Goal: Information Seeking & Learning: Find specific page/section

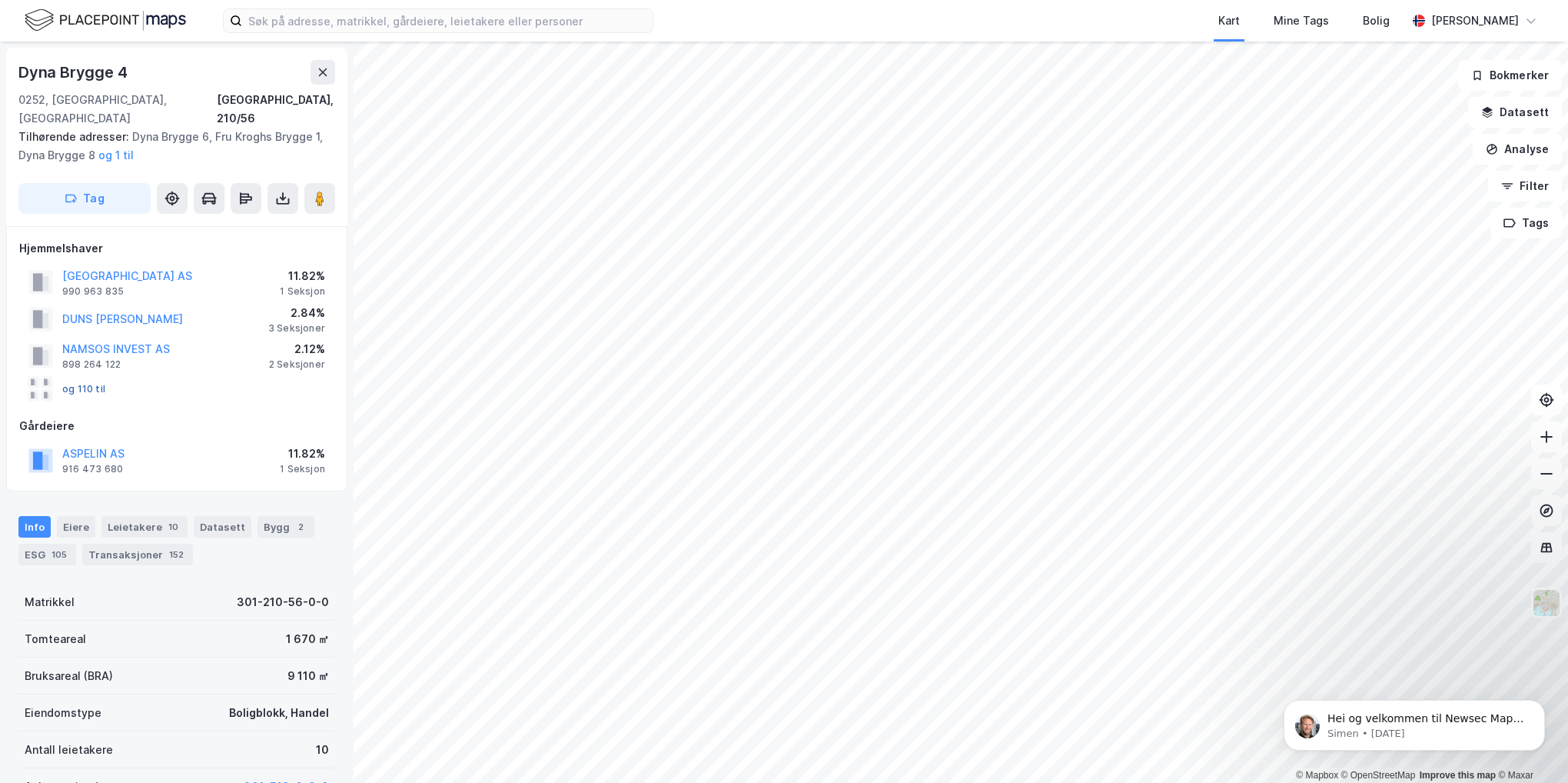
click at [0, 0] on button "og 110 til" at bounding box center [0, 0] width 0 height 0
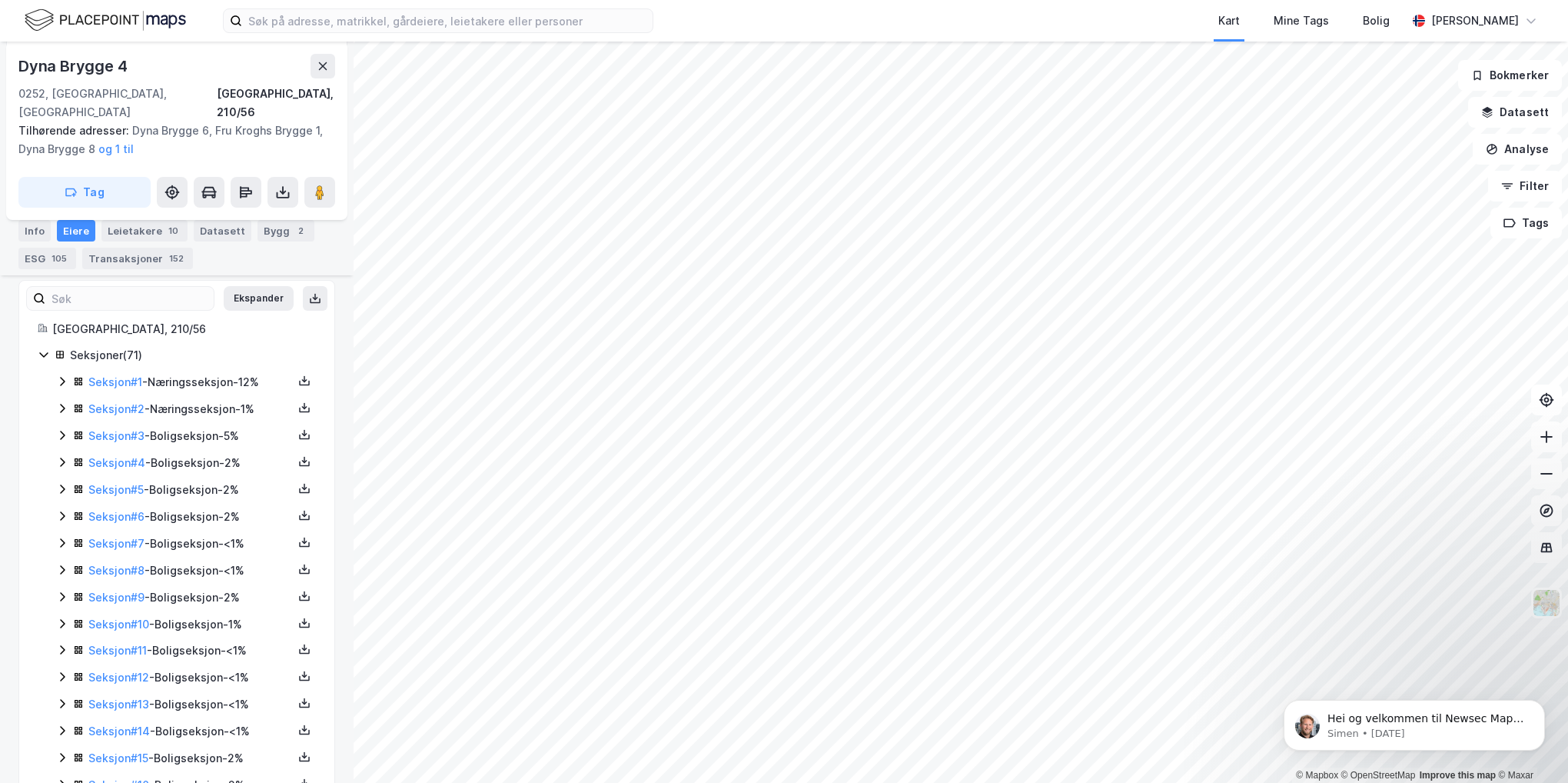
scroll to position [307, 0]
click at [123, 371] on link "Seksjon # 1" at bounding box center [116, 377] width 54 height 13
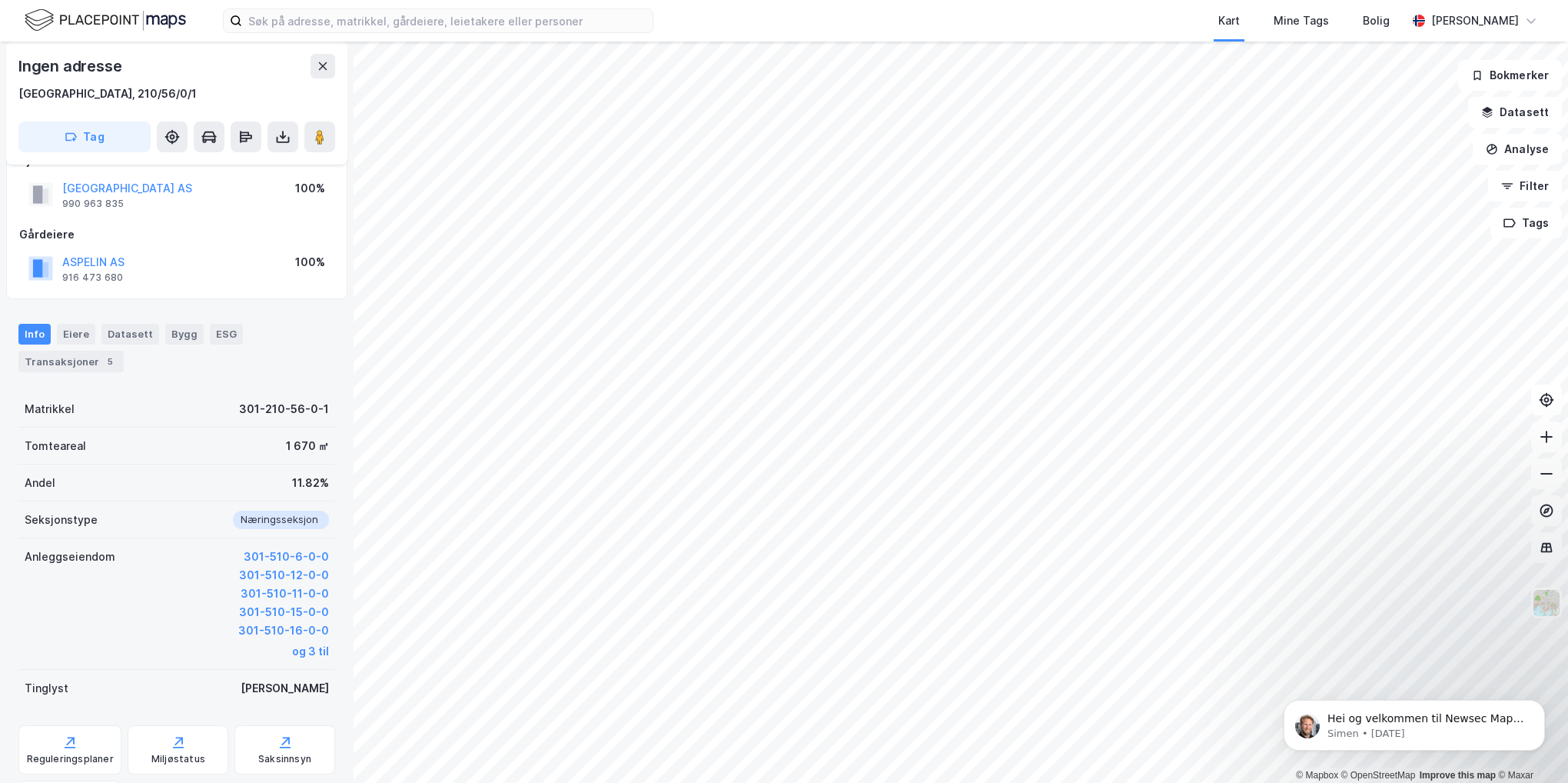
scroll to position [154, 0]
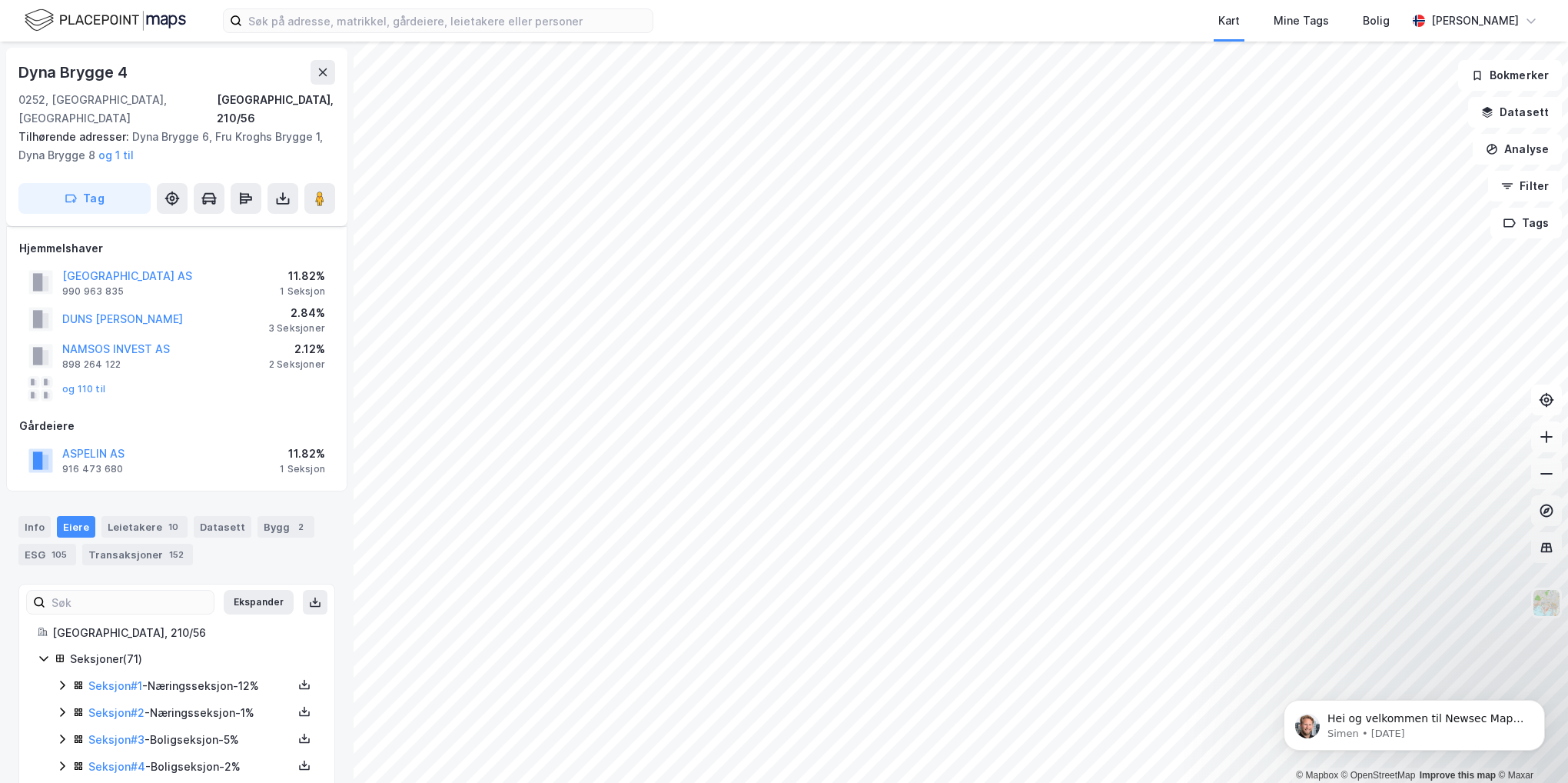
scroll to position [154, 0]
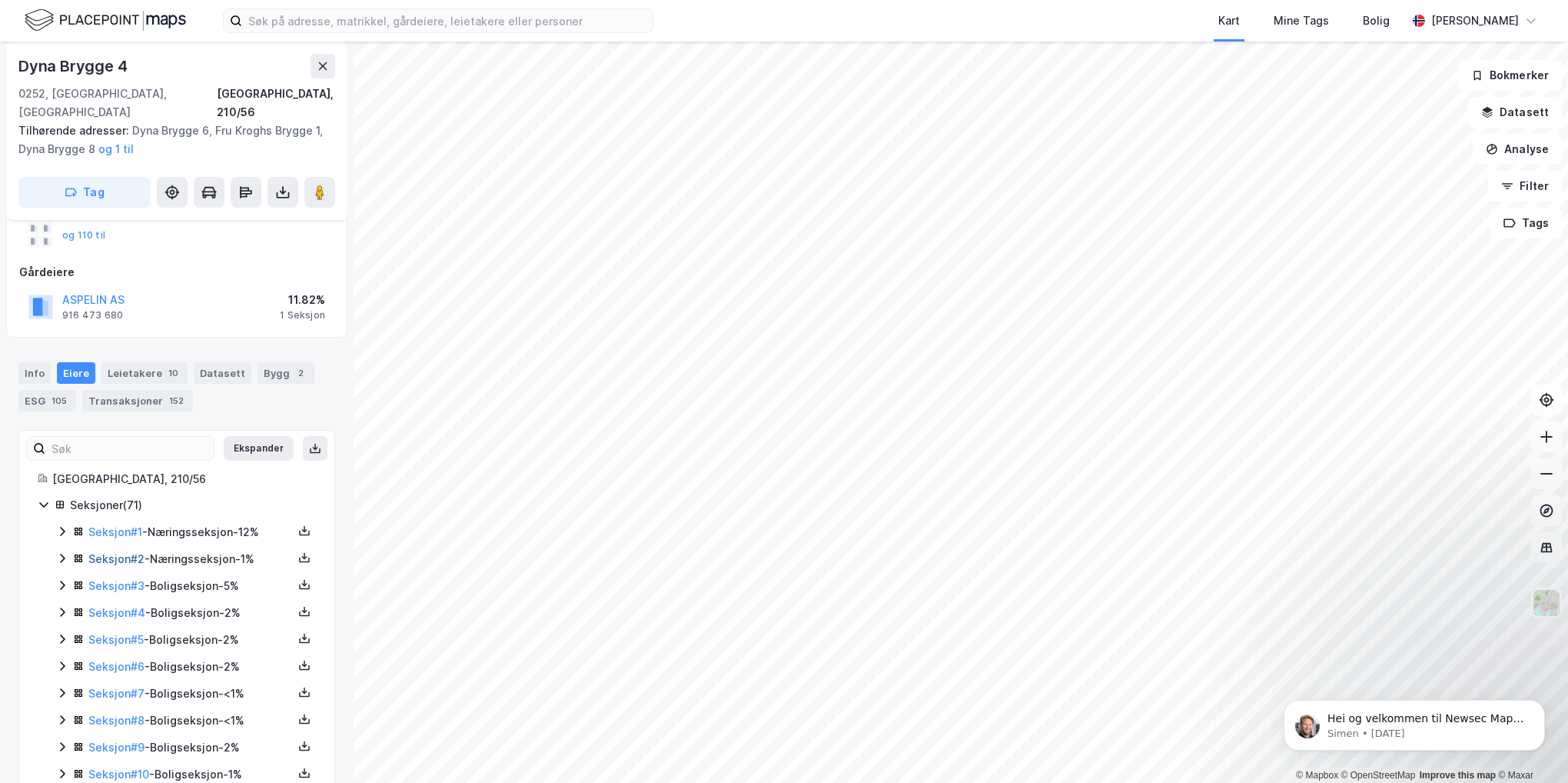
click at [126, 552] on link "Seksjon # 2" at bounding box center [117, 558] width 56 height 13
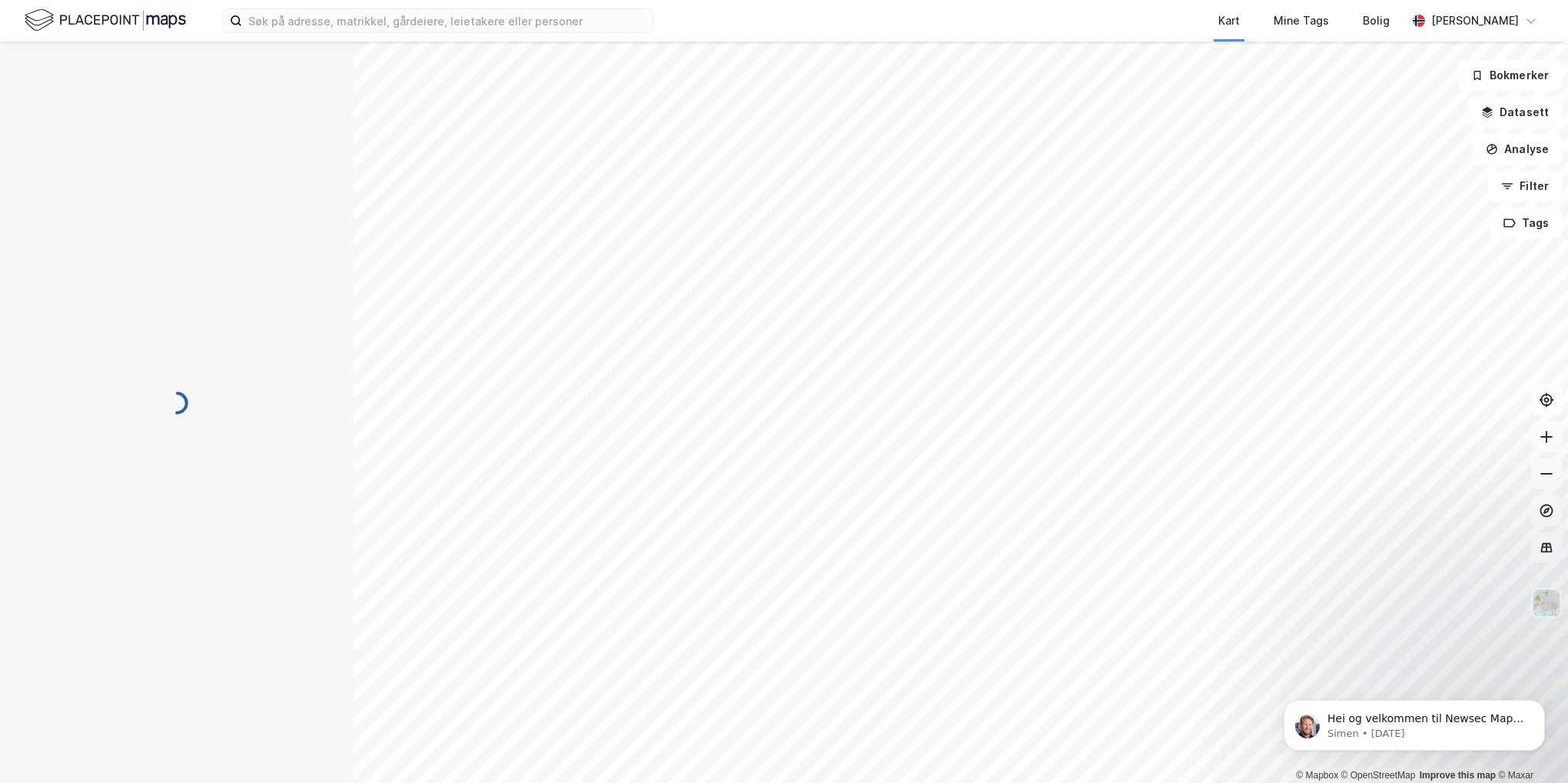
scroll to position [183, 0]
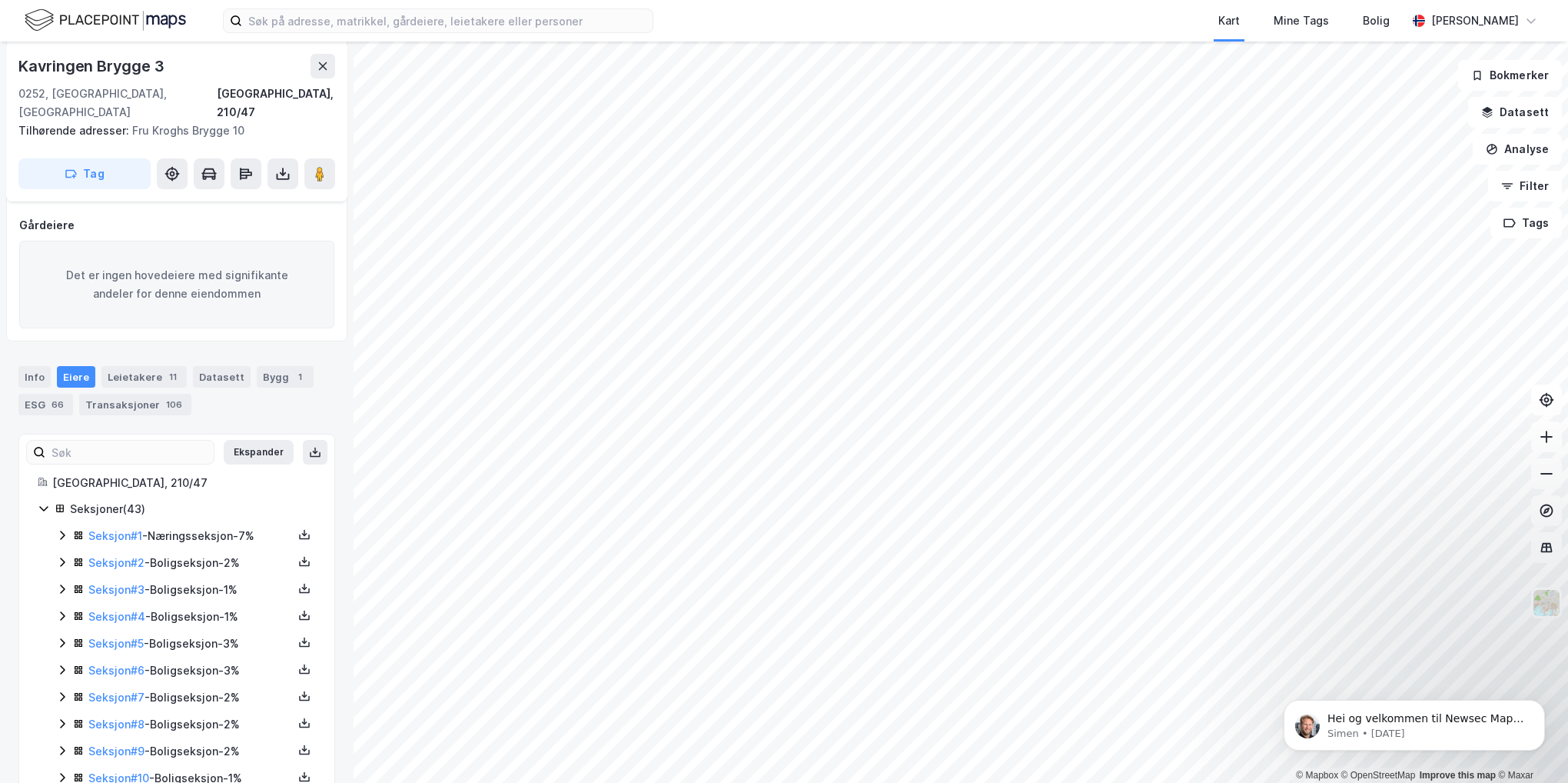
click at [189, 526] on div "Seksjon # 1 - Næringsseksjon - 7%" at bounding box center [191, 535] width 204 height 19
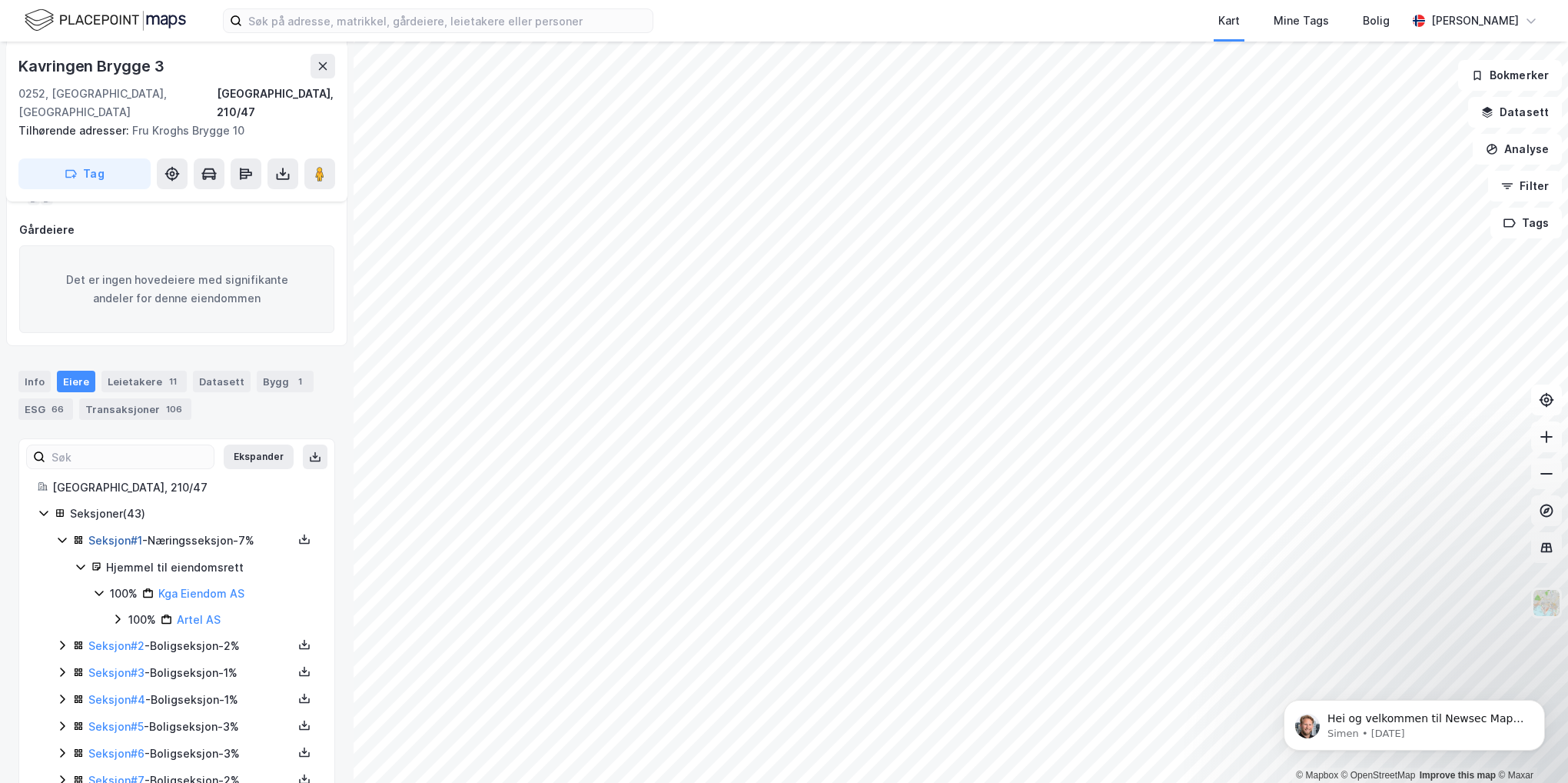
click at [124, 533] on link "Seksjon # 1" at bounding box center [116, 539] width 54 height 13
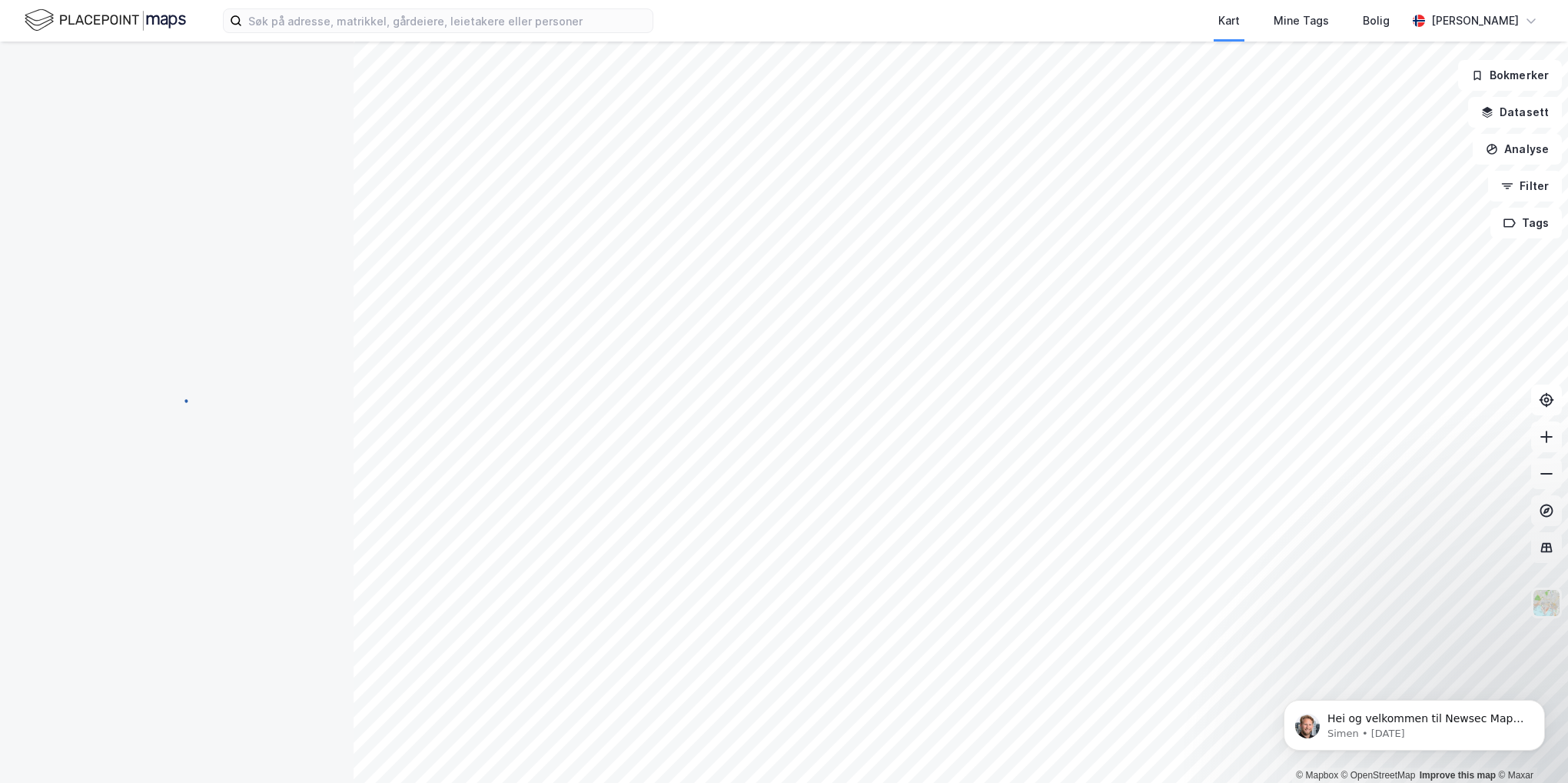
scroll to position [49, 0]
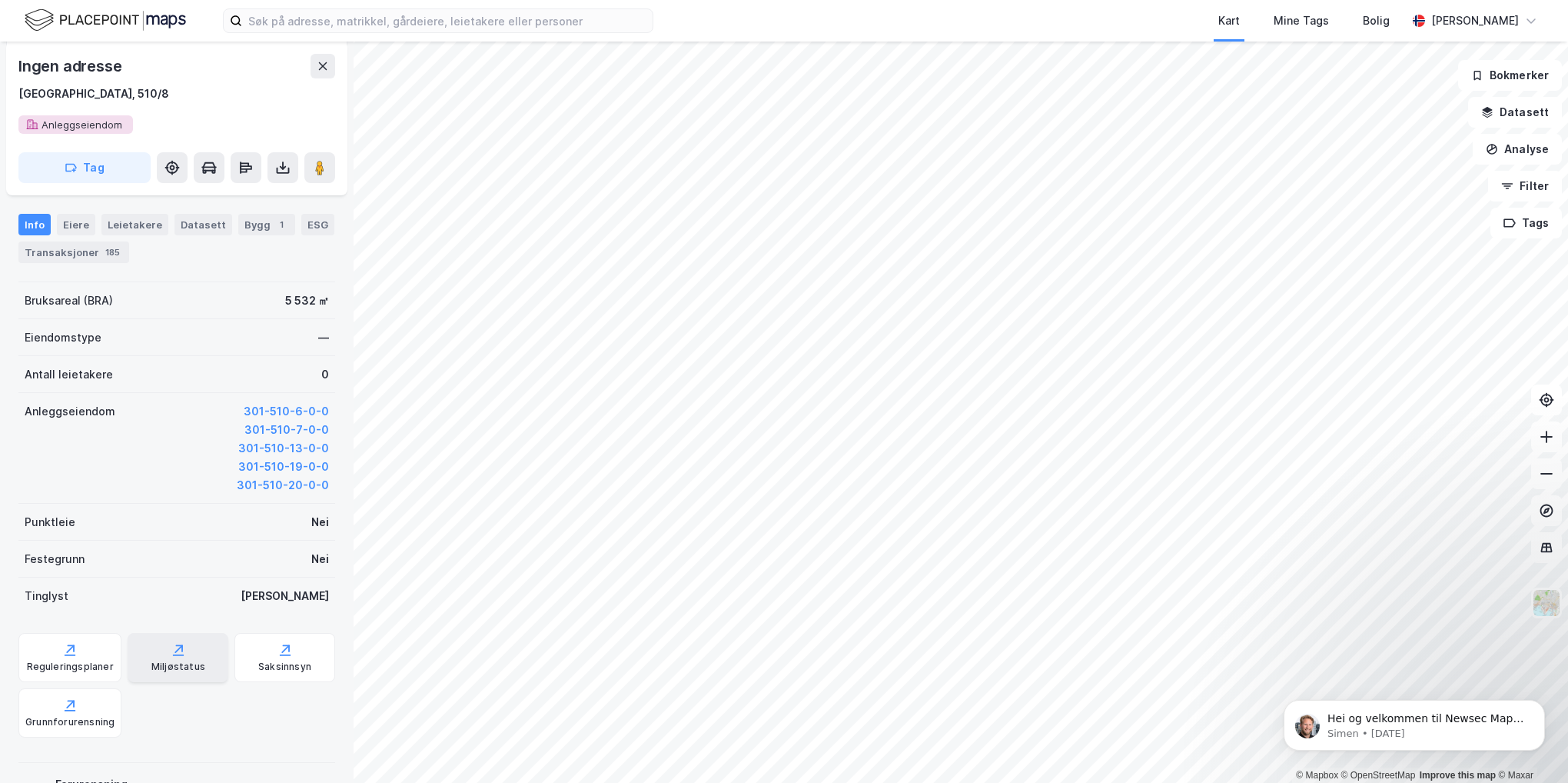
scroll to position [165, 0]
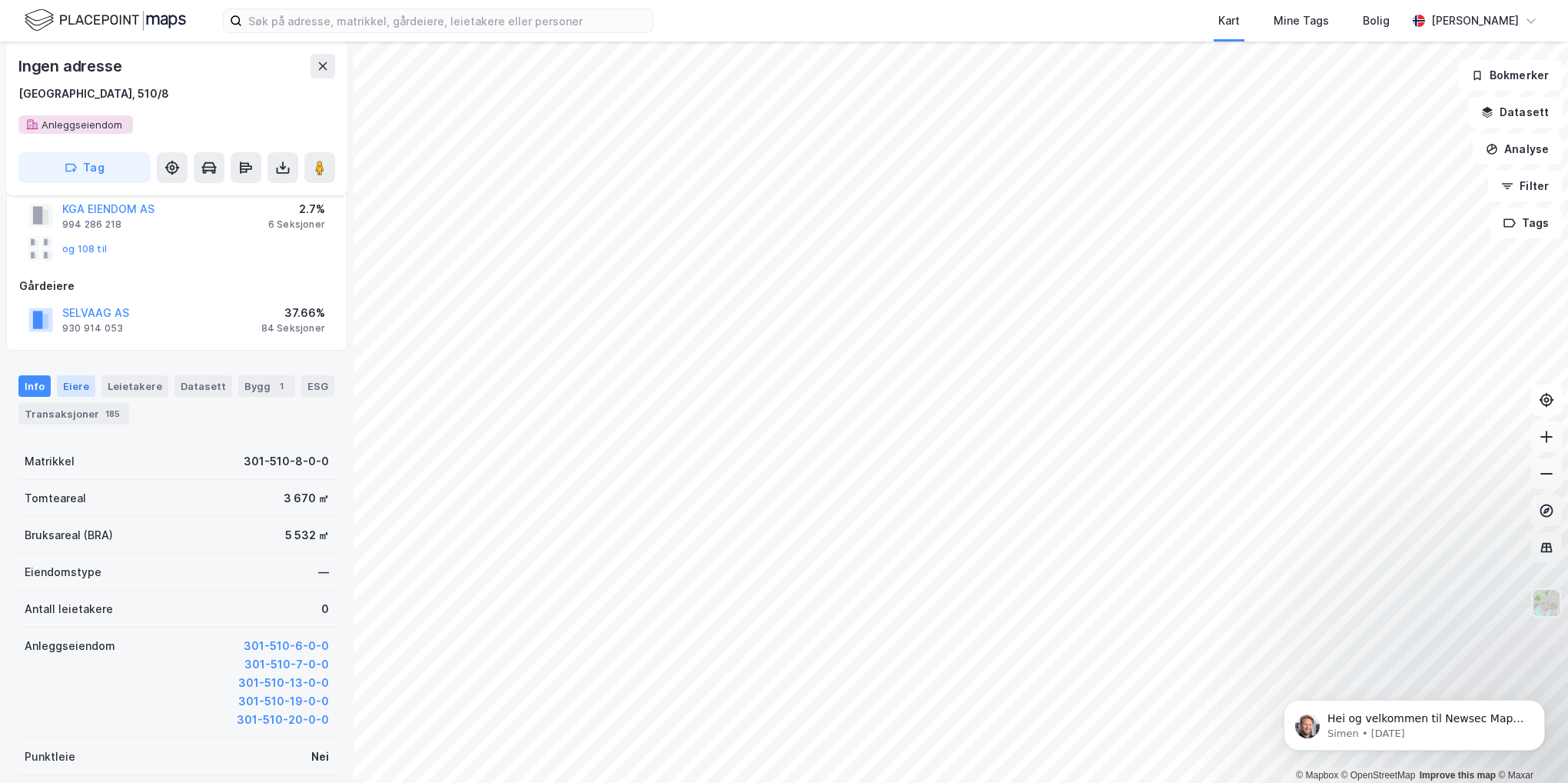
click at [66, 381] on div "Eiere" at bounding box center [76, 386] width 39 height 22
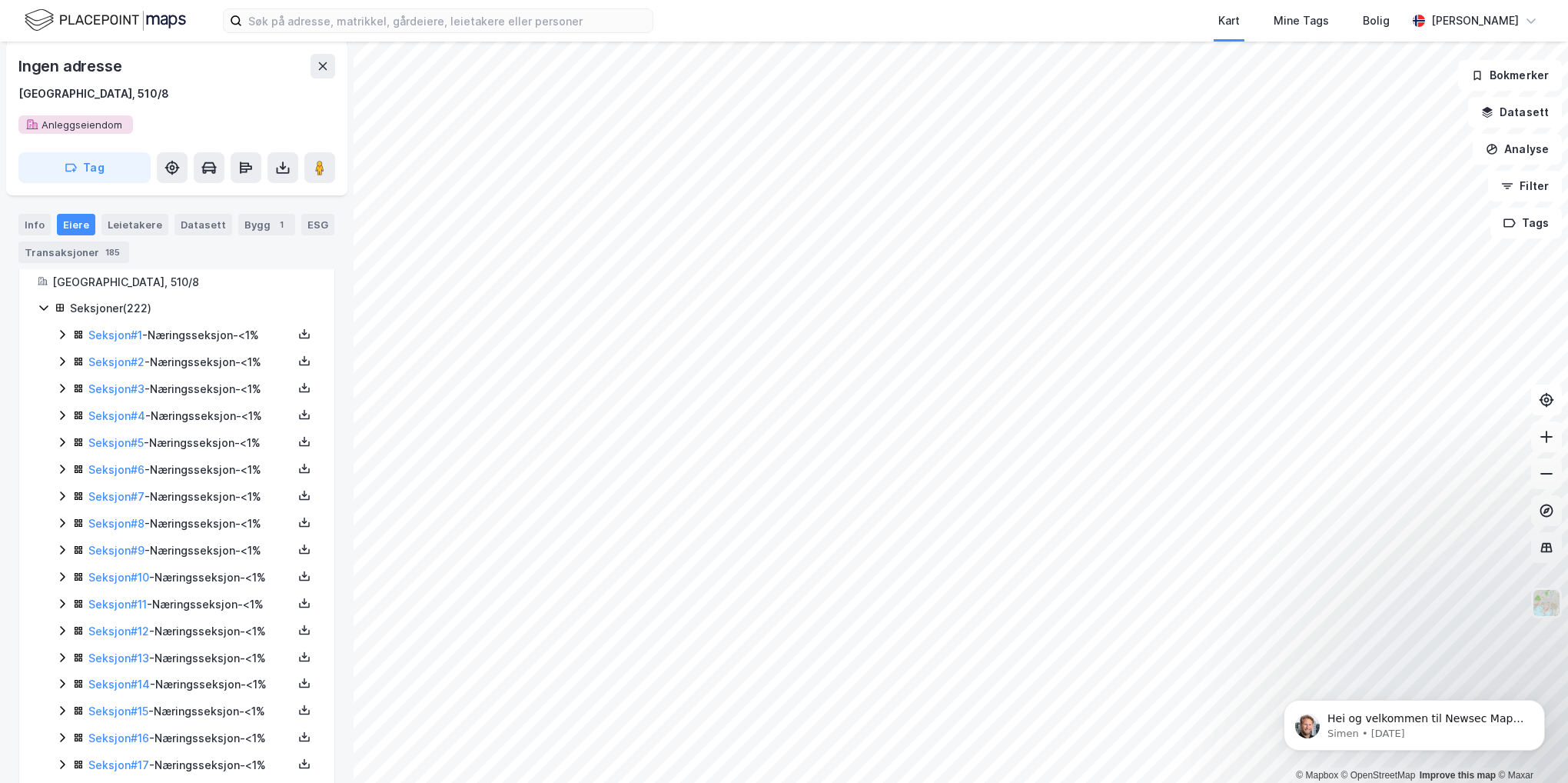
scroll to position [384, 0]
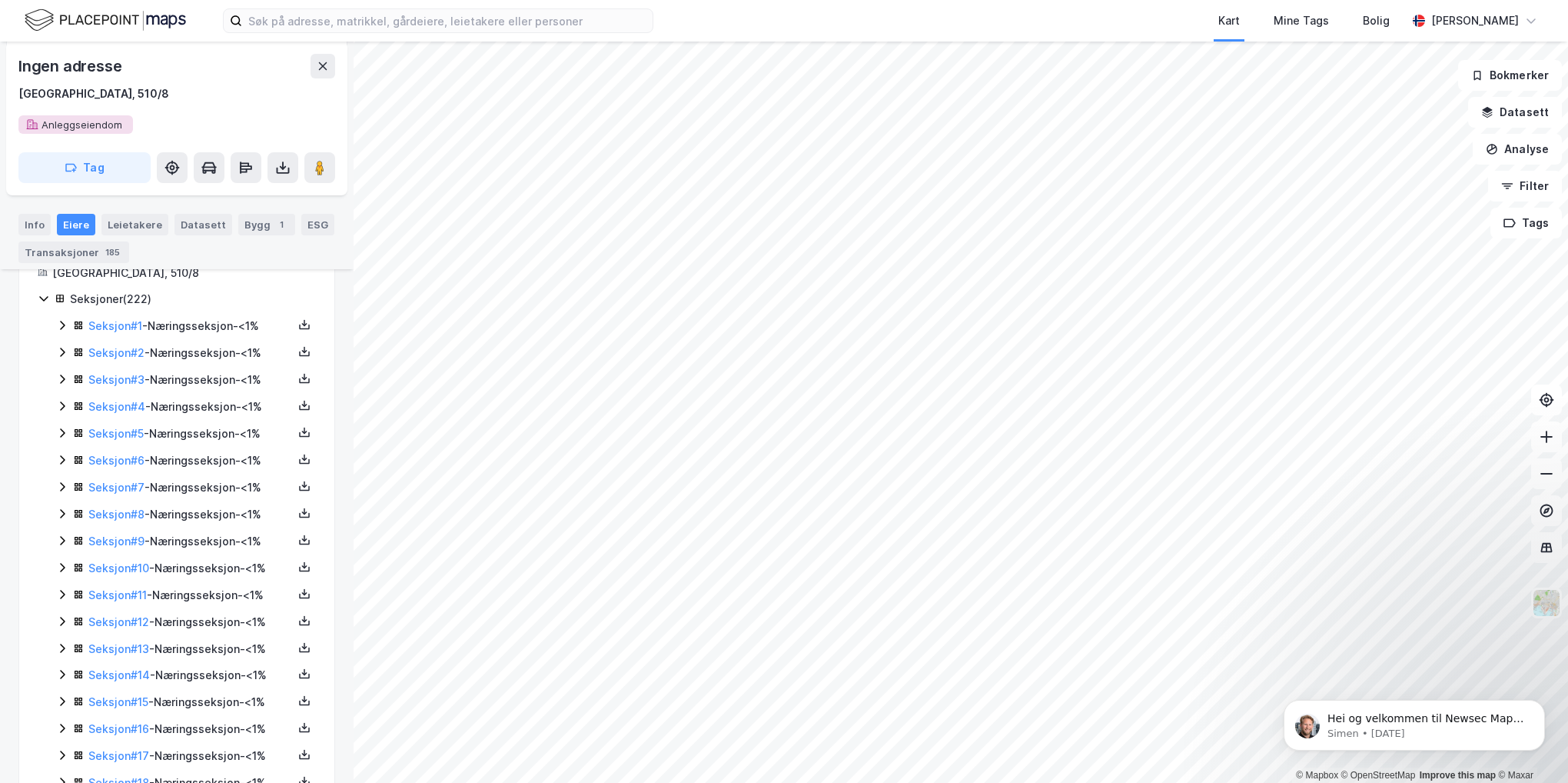
click at [191, 329] on div "Seksjon # 1 - Næringsseksjon - <1%" at bounding box center [191, 326] width 204 height 19
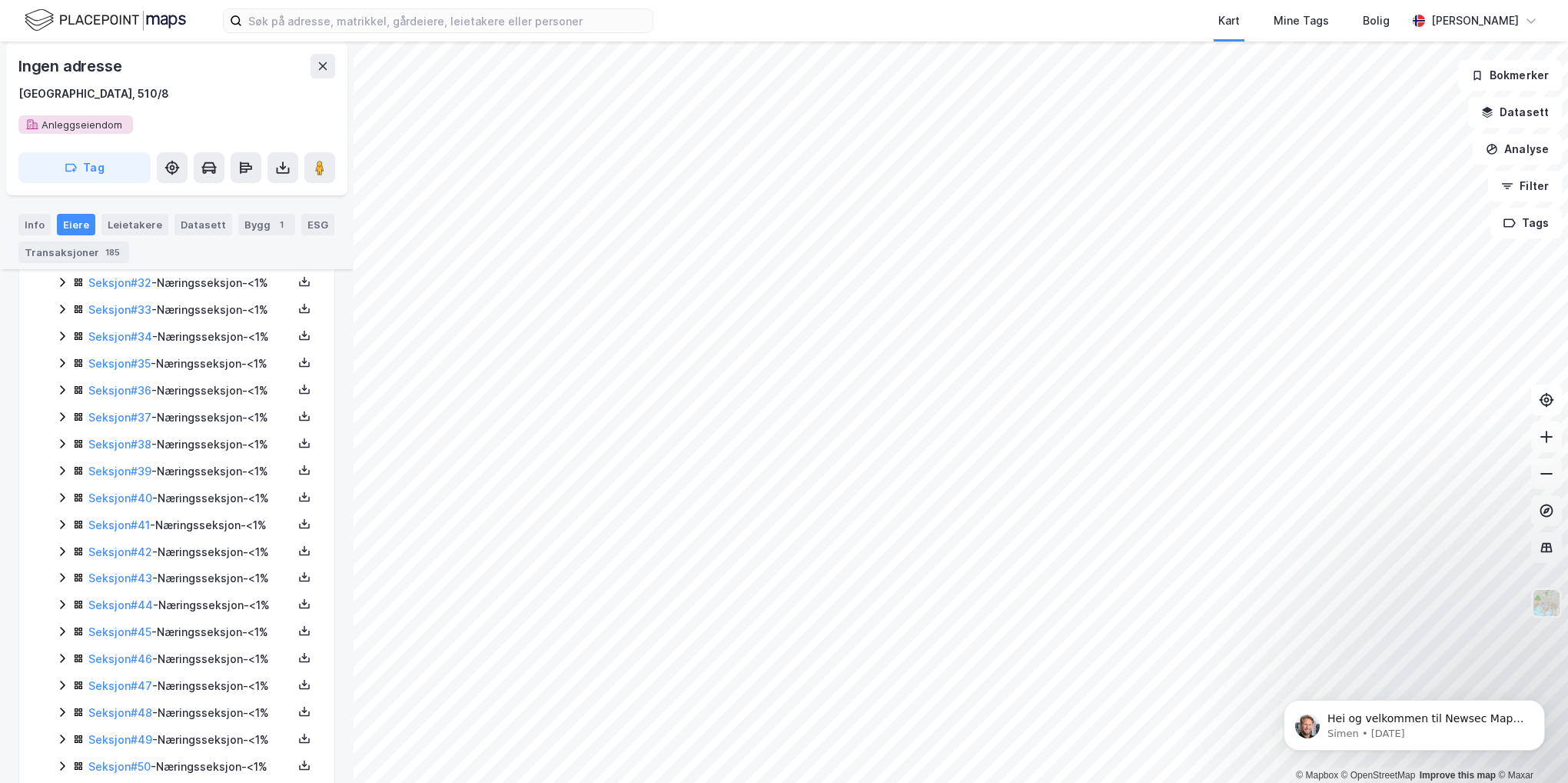
scroll to position [1307, 0]
click at [205, 424] on div "Seksjon # 36 - Næringsseksjon - <1%" at bounding box center [191, 422] width 204 height 19
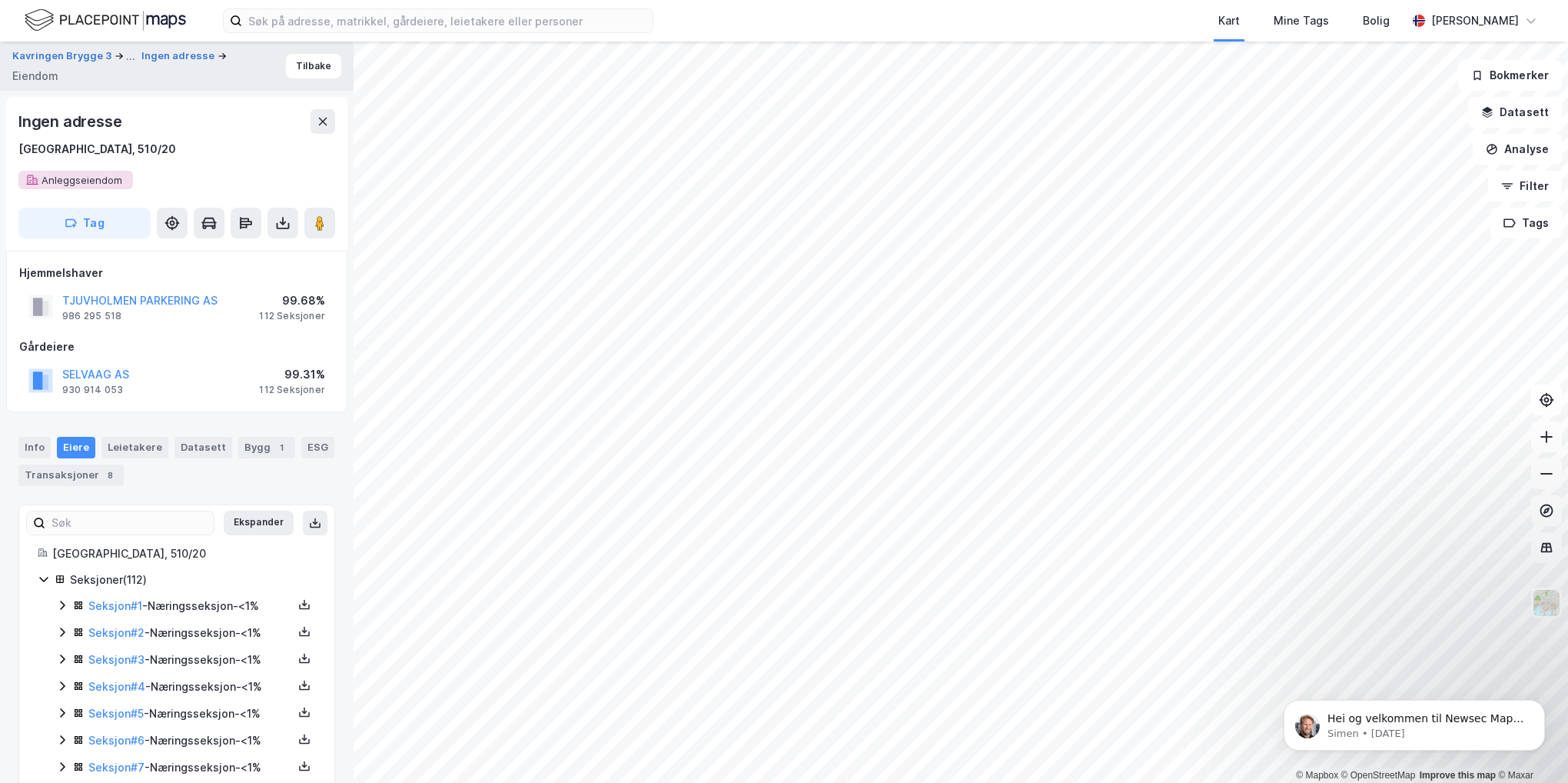
click at [199, 634] on div "Seksjon # 2 - Næringsseksjon - <1%" at bounding box center [191, 632] width 204 height 19
click at [196, 605] on div "Seksjon # 1 - Næringsseksjon - <1%" at bounding box center [191, 605] width 204 height 19
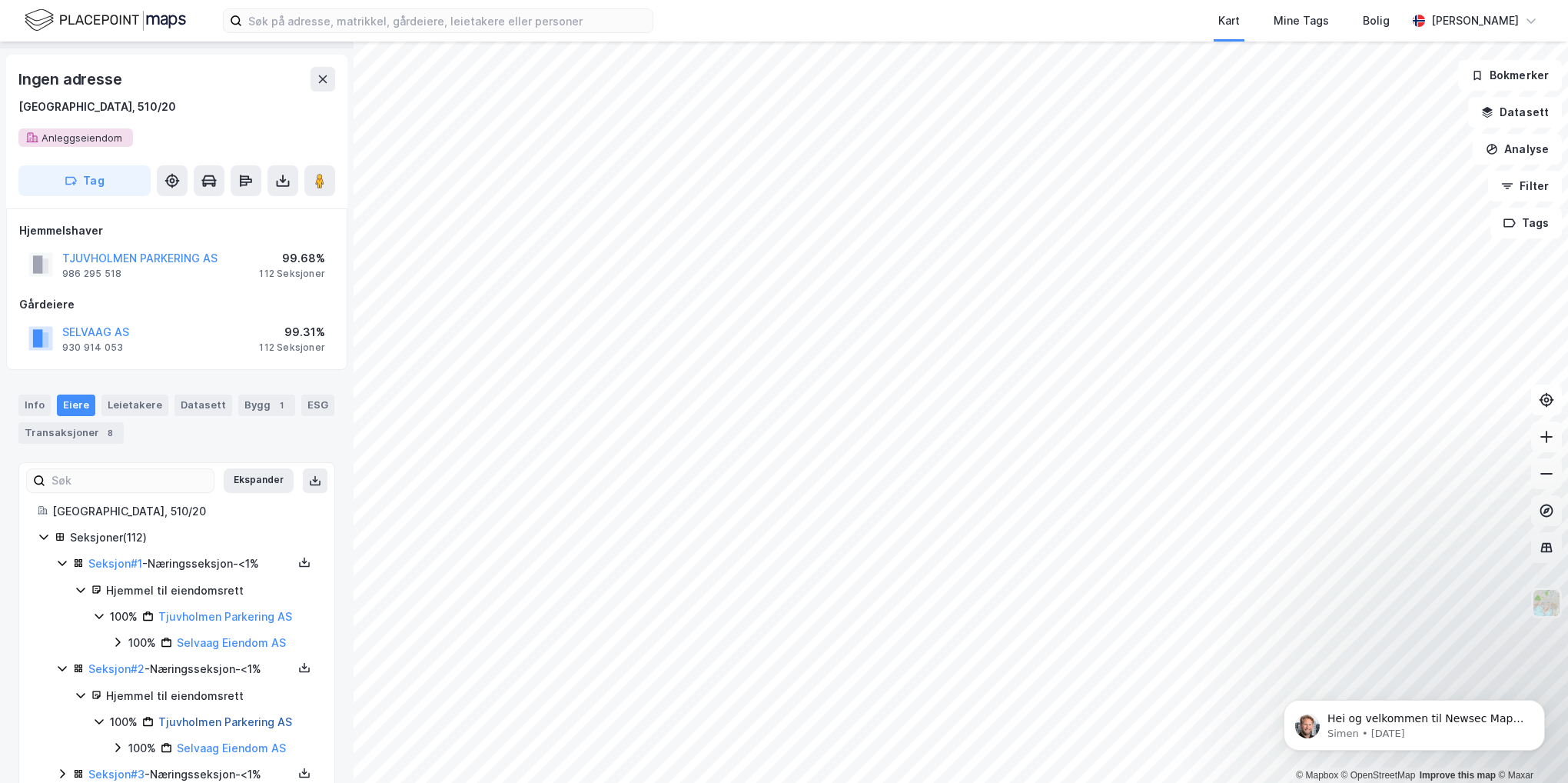
scroll to position [154, 0]
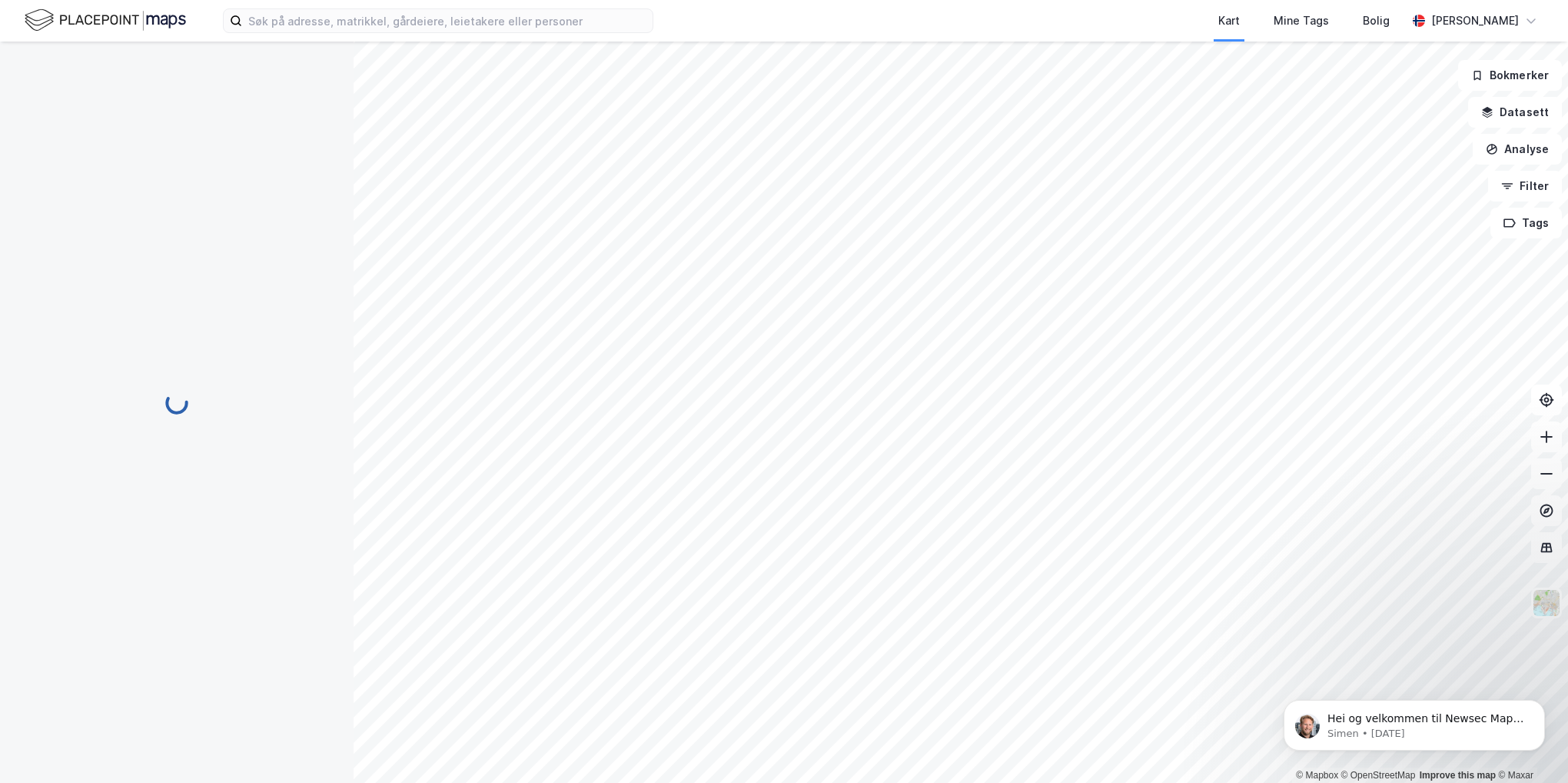
scroll to position [154, 0]
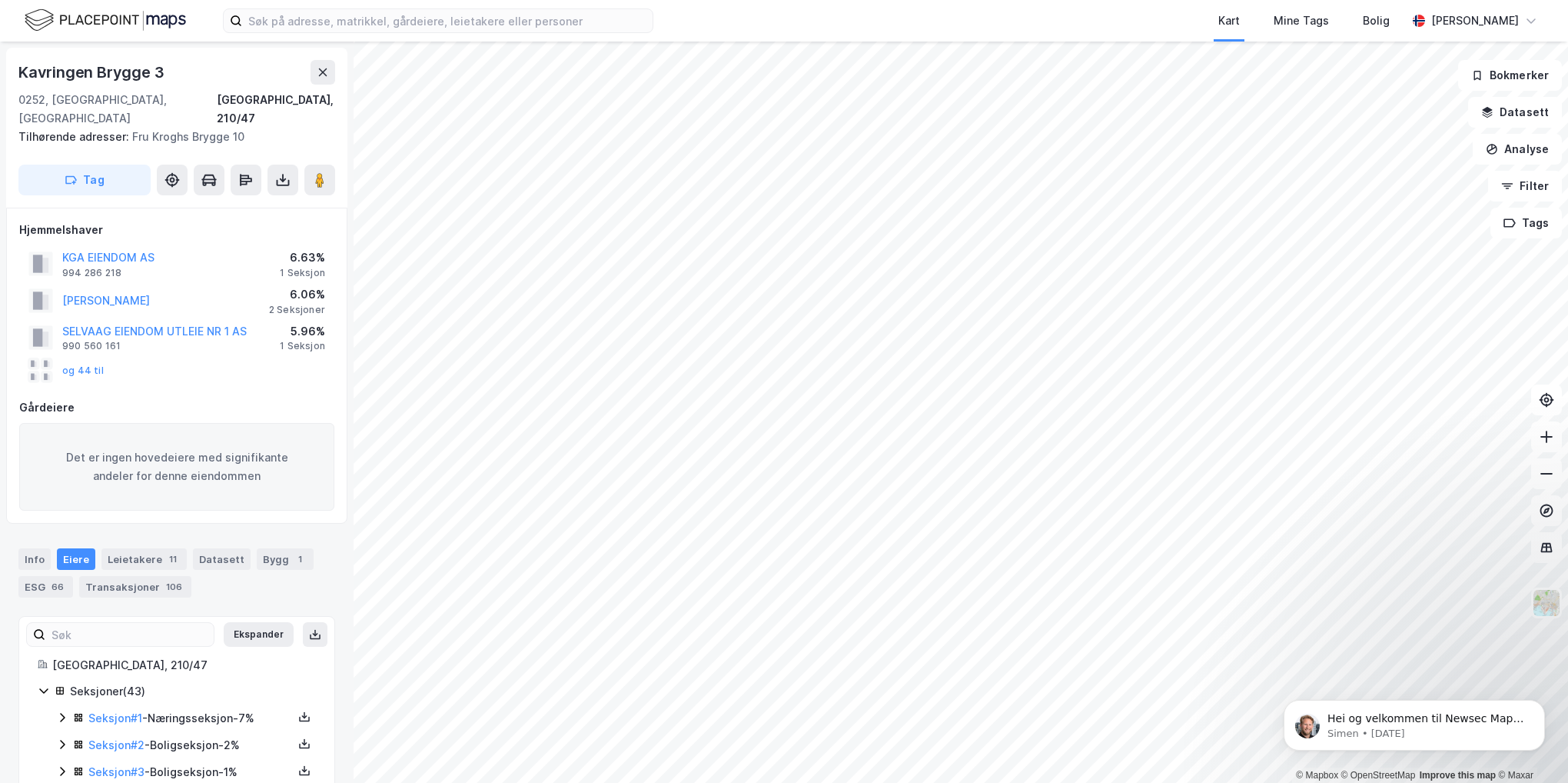
scroll to position [154, 0]
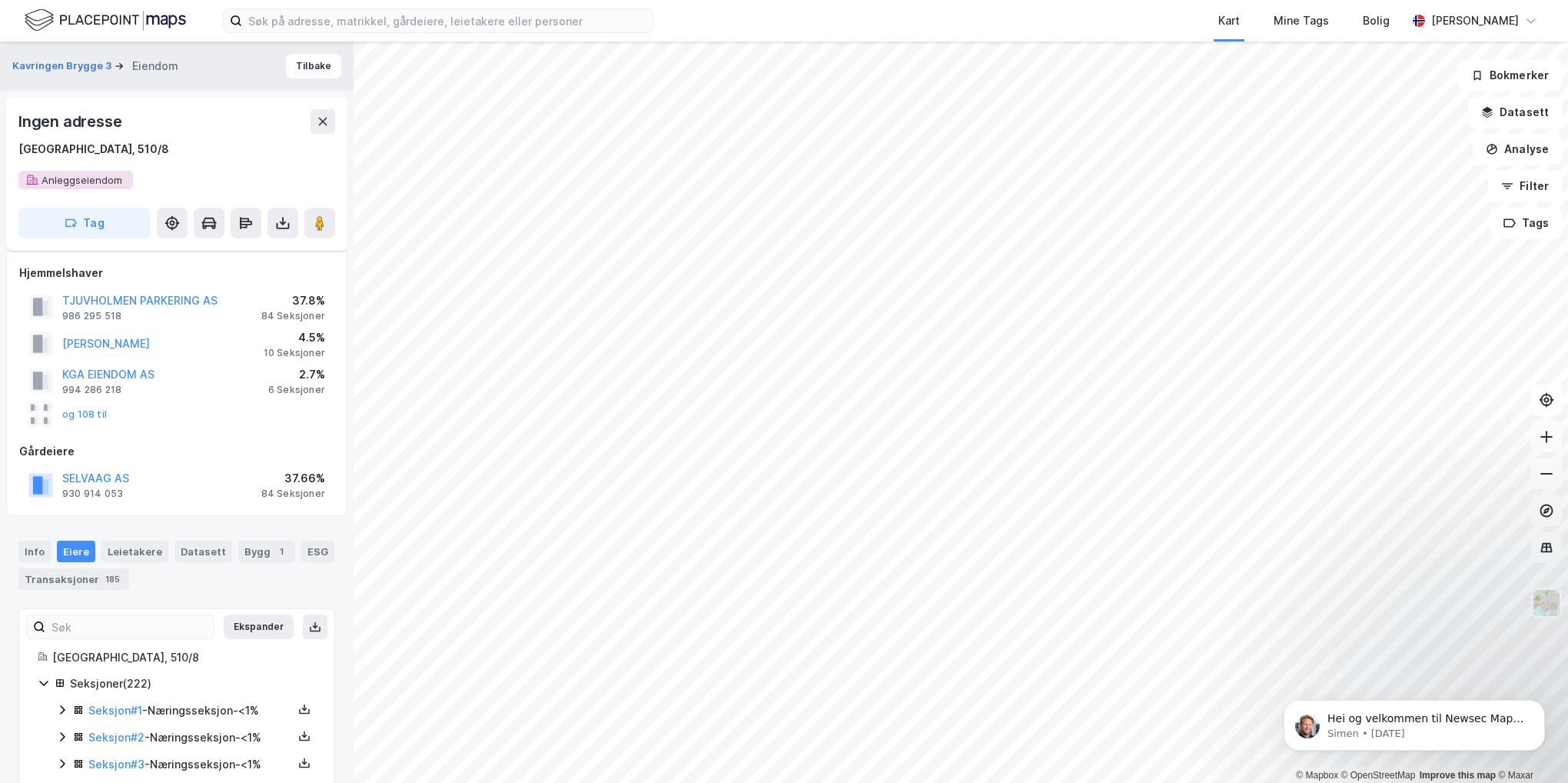
scroll to position [154, 0]
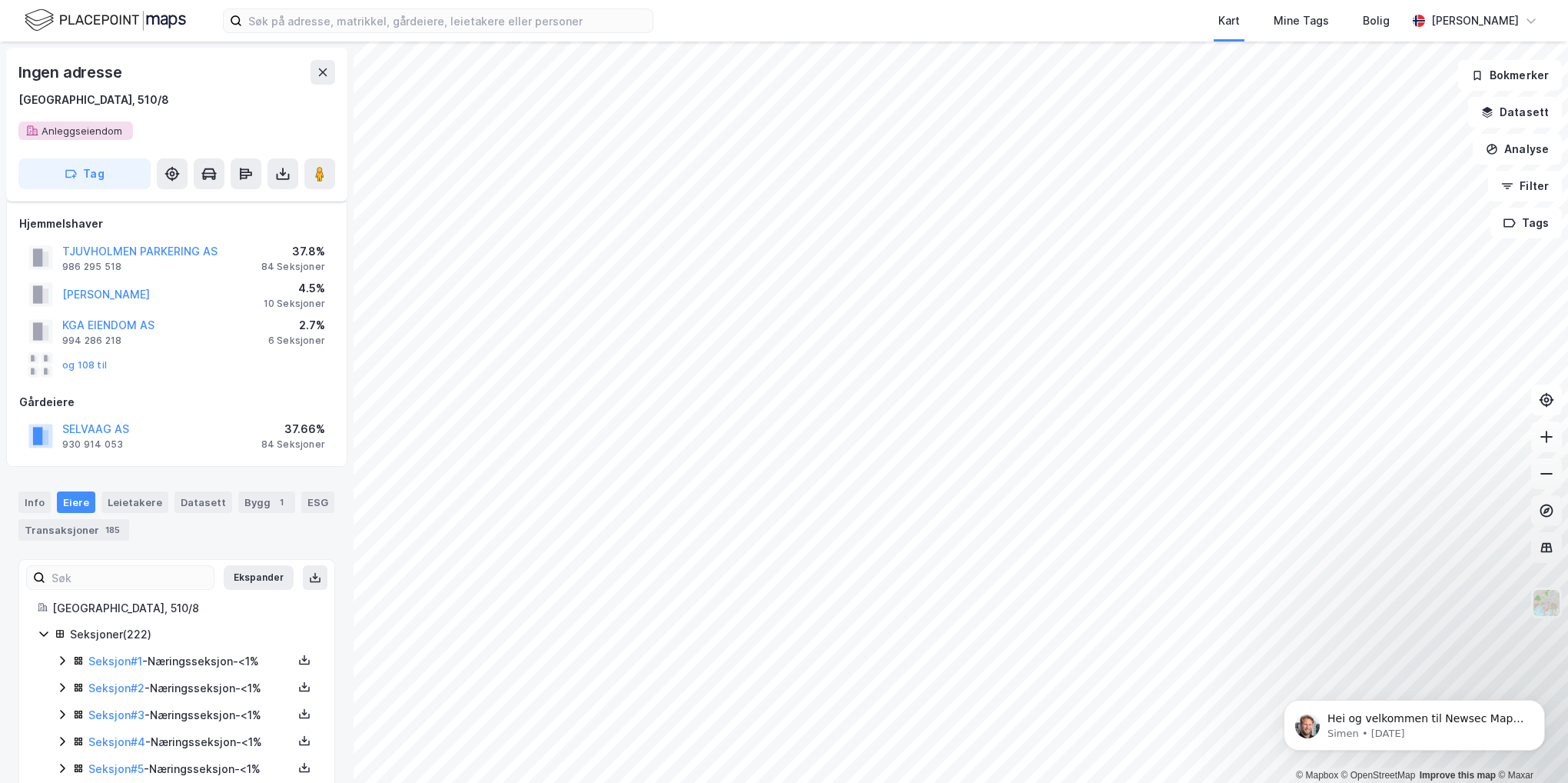
scroll to position [154, 0]
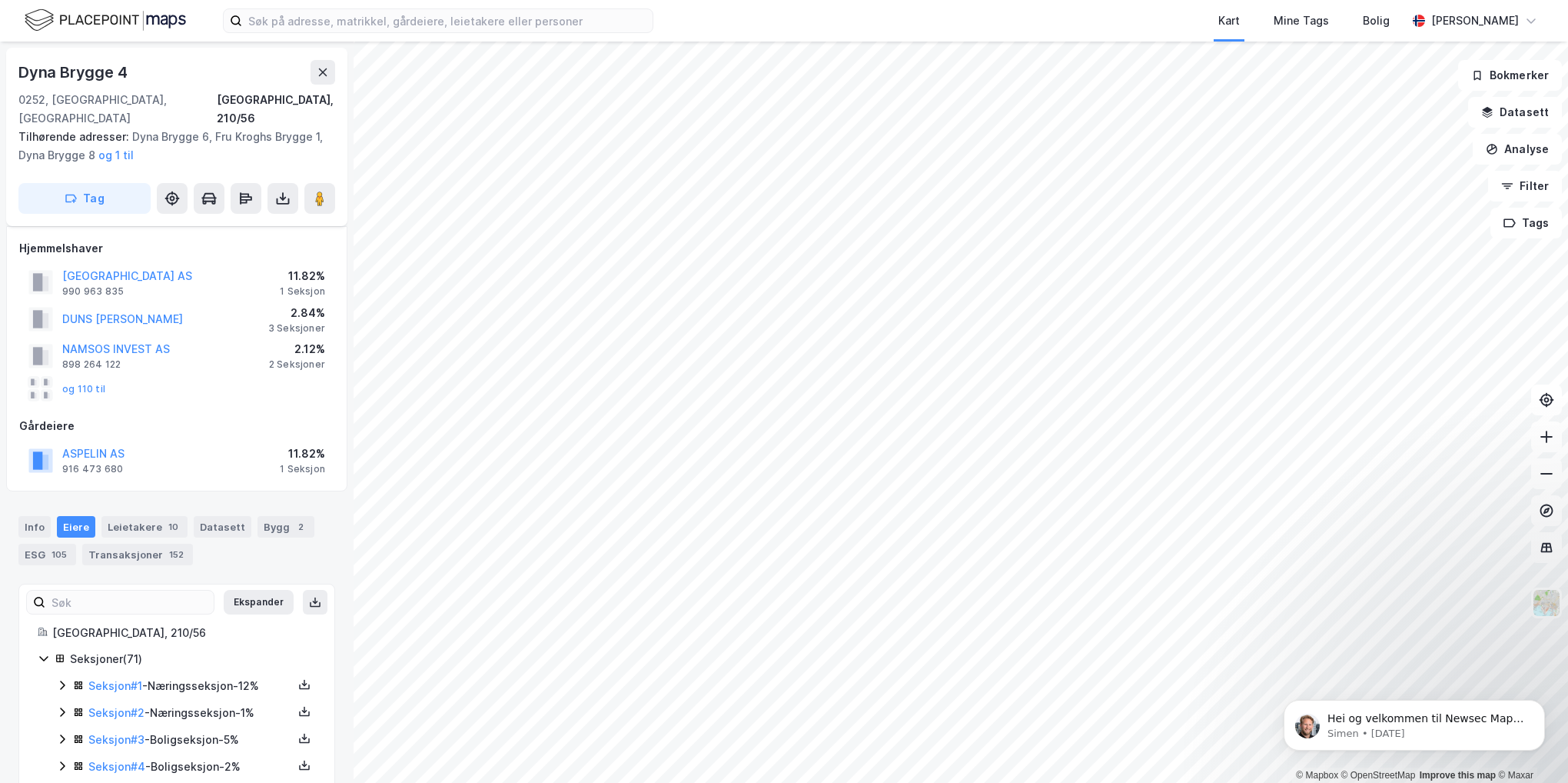
scroll to position [154, 0]
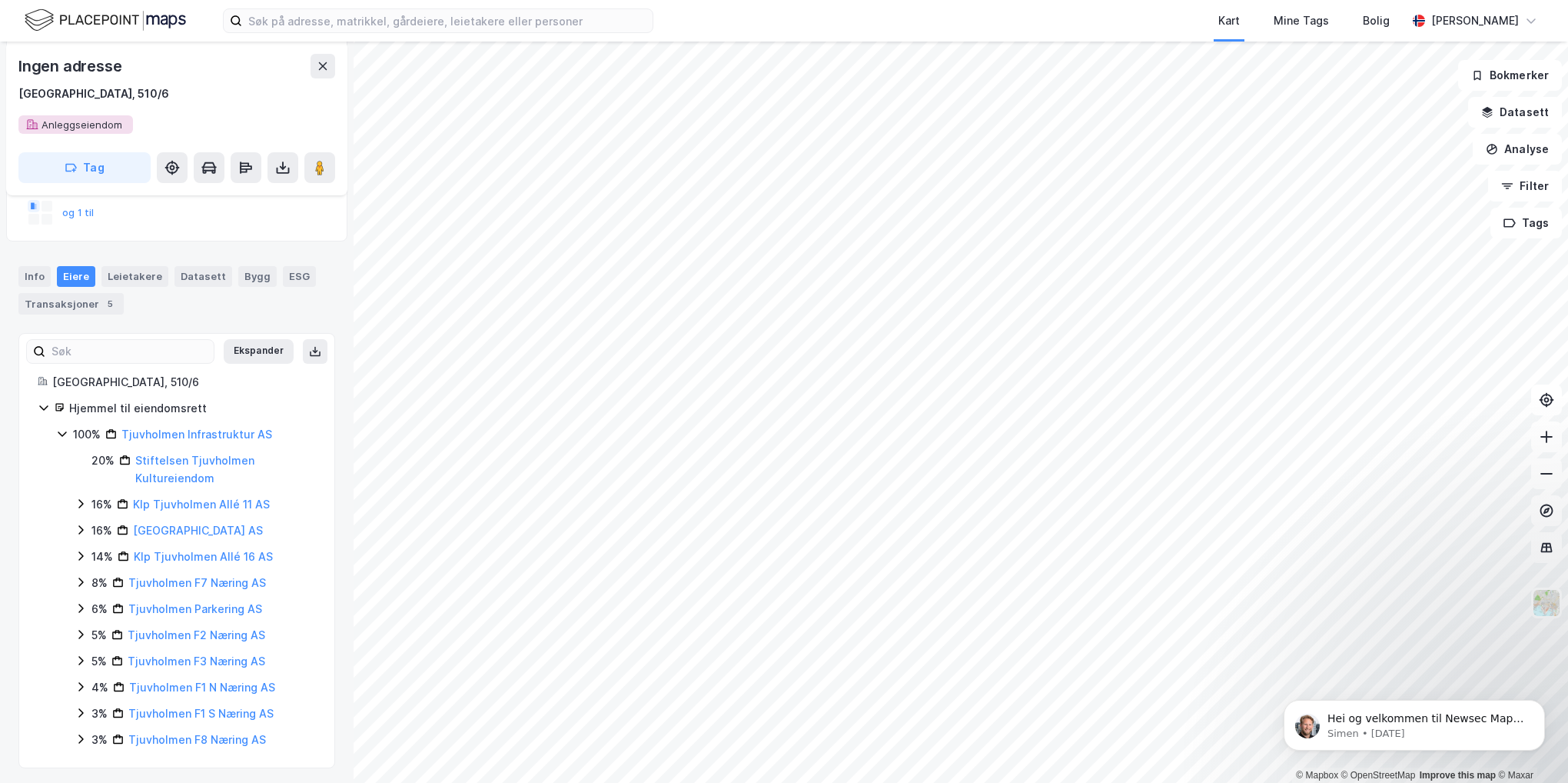
scroll to position [276, 0]
click at [191, 575] on link "Tjuvholmen F7 Næring AS" at bounding box center [196, 580] width 137 height 13
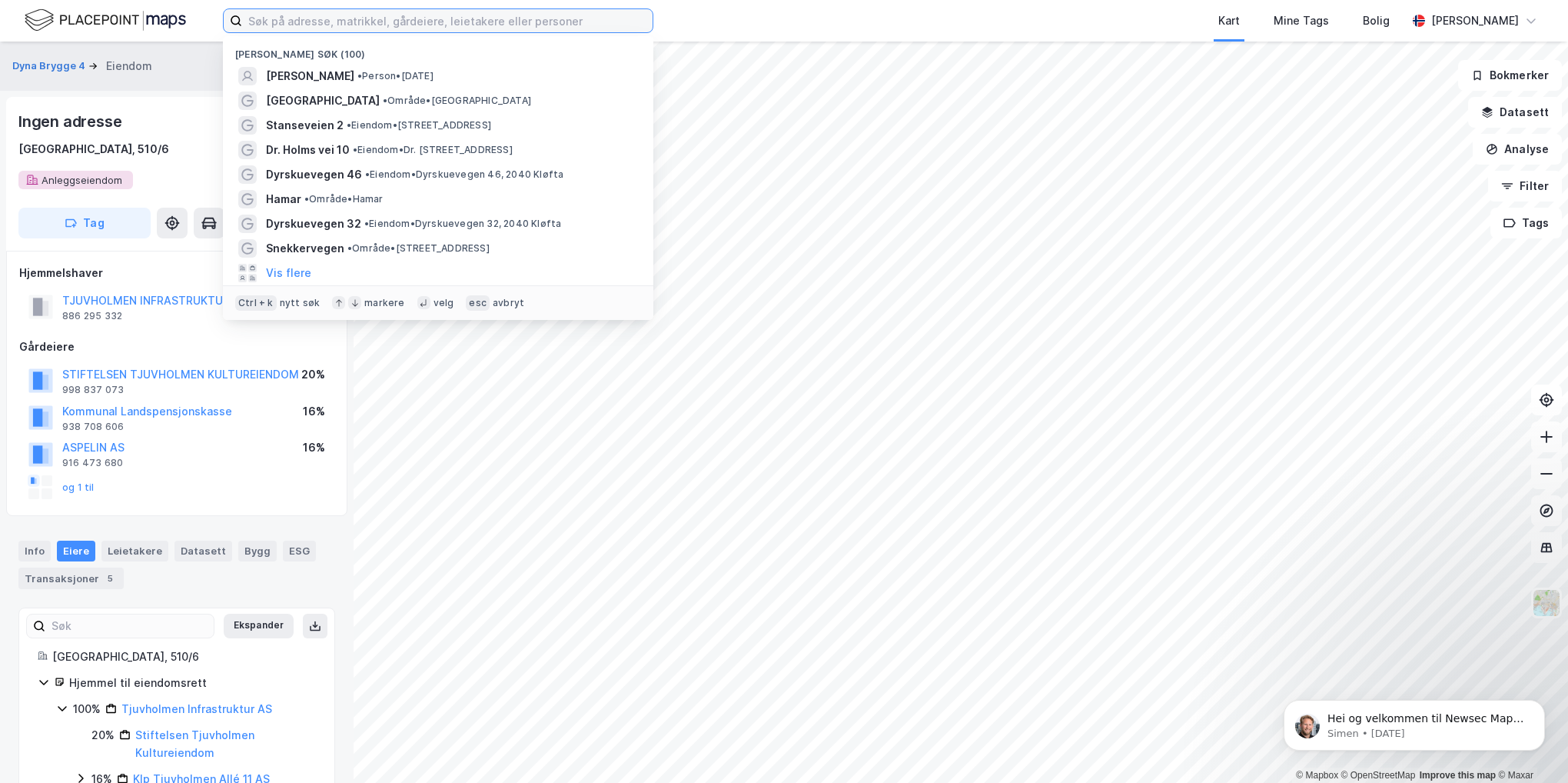
click at [276, 15] on input at bounding box center [447, 20] width 411 height 23
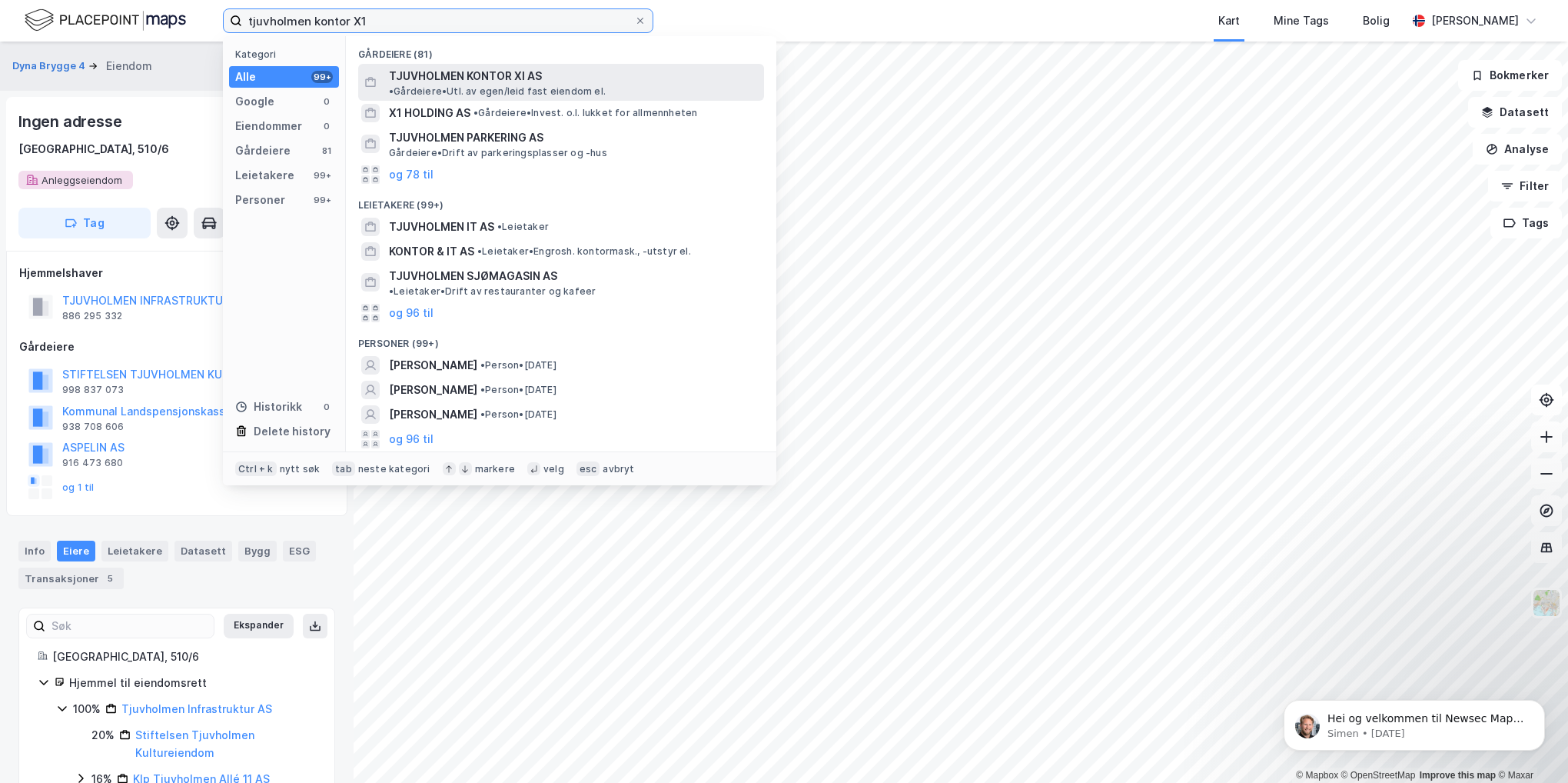
type input "tjuvholmen kontor X1"
click at [414, 77] on span "TJUVHOLMEN KONTOR XI AS" at bounding box center [465, 76] width 153 height 19
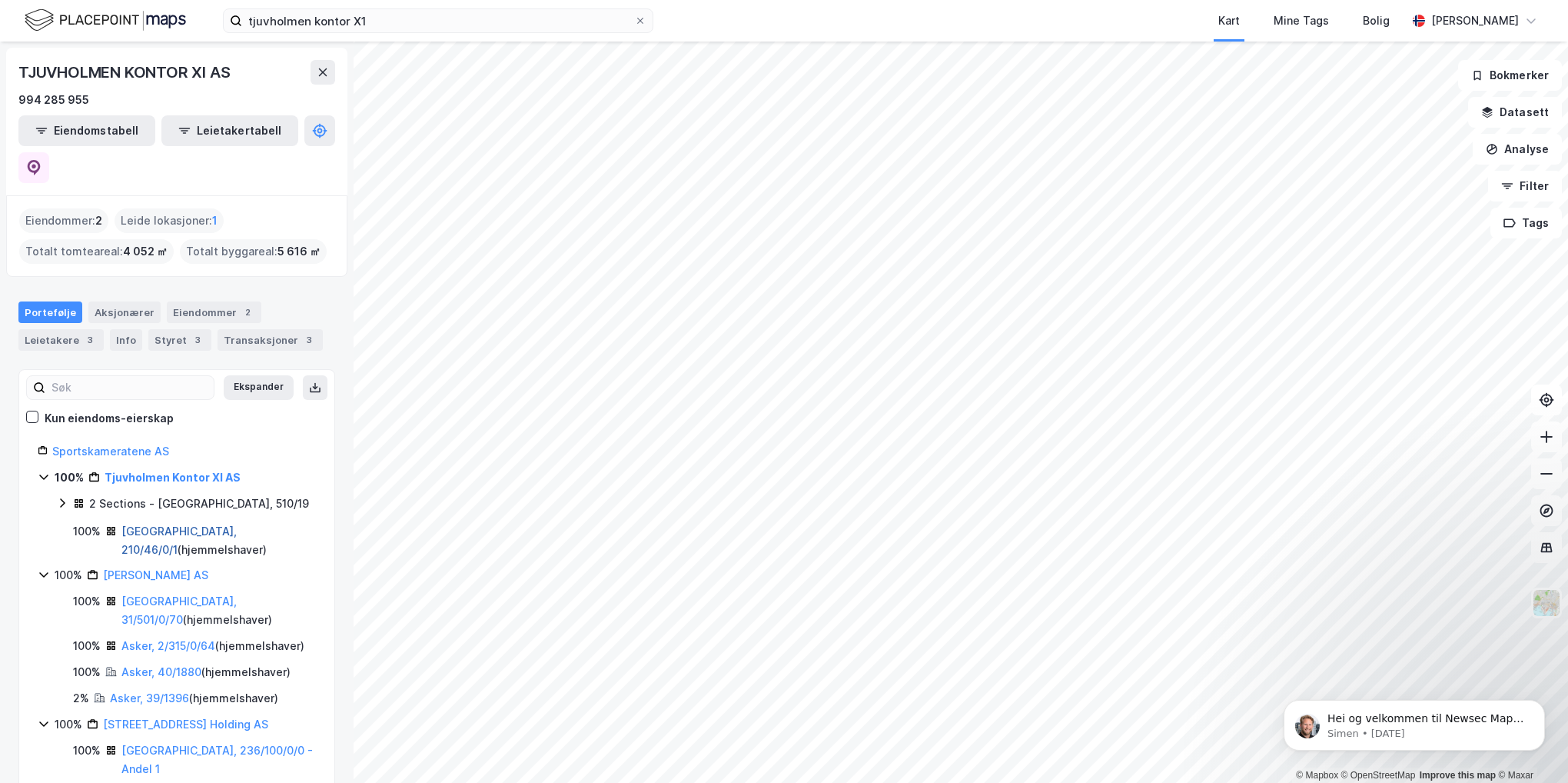
click at [144, 524] on link "[GEOGRAPHIC_DATA], 210/46/0/1" at bounding box center [179, 540] width 116 height 32
